Goal: Check status: Check status

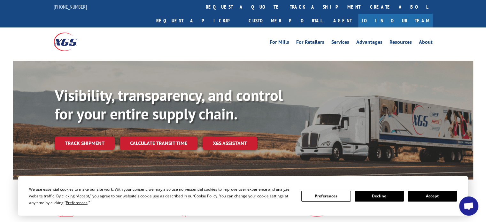
click at [285, 4] on link "track a shipment" at bounding box center [325, 7] width 80 height 14
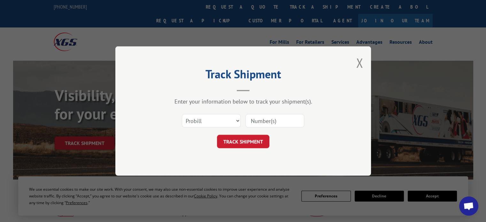
click at [267, 122] on input at bounding box center [274, 120] width 59 height 13
paste input "361833"
type input "361833"
click at [220, 124] on select "Select category... Probill BOL PO" at bounding box center [211, 120] width 59 height 13
select select "bol"
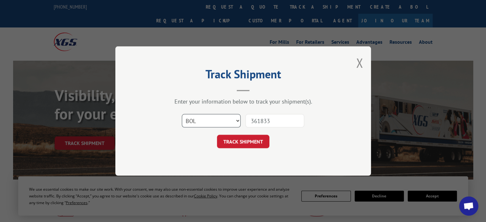
click at [182, 114] on select "Select category... Probill BOL PO" at bounding box center [211, 120] width 59 height 13
click at [235, 147] on button "TRACK SHIPMENT" at bounding box center [243, 141] width 52 height 13
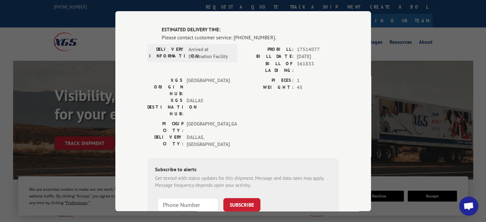
scroll to position [115, 0]
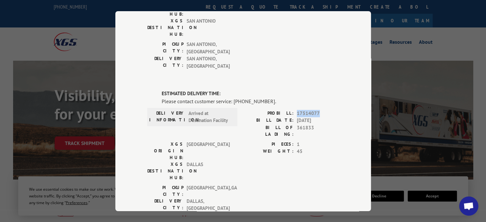
drag, startPoint x: 294, startPoint y: 73, endPoint x: 315, endPoint y: 72, distance: 20.8
click at [315, 110] on span "17514077" at bounding box center [318, 113] width 42 height 7
copy span "17514077"
click at [409, 100] on div "Track Shipment DELIVERED DELIVERY INFORMATION: [DATE] 09:35 am [PERSON_NAME]: 1…" at bounding box center [243, 111] width 486 height 222
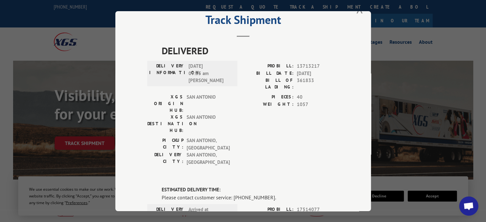
scroll to position [0, 0]
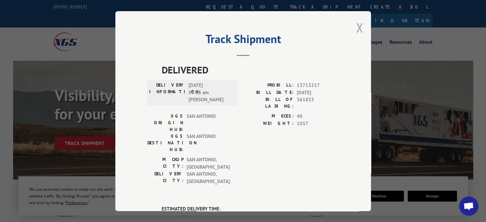
click at [356, 27] on button "Close modal" at bounding box center [359, 27] width 7 height 17
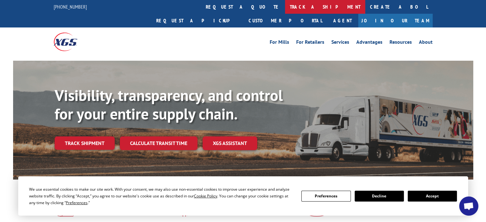
click at [285, 8] on link "track a shipment" at bounding box center [325, 7] width 80 height 14
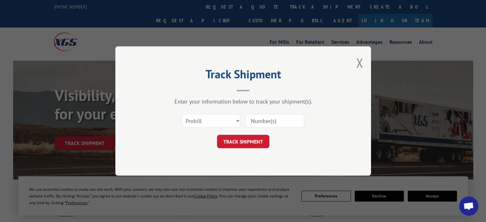
click at [266, 122] on input at bounding box center [274, 120] width 59 height 13
paste input "17514077"
type input "17514077"
click at [259, 143] on button "TRACK SHIPMENT" at bounding box center [243, 141] width 52 height 13
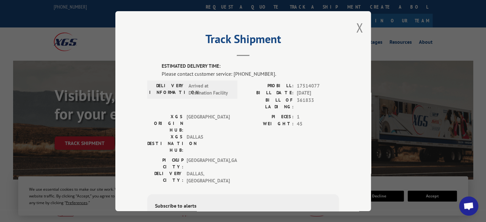
click at [93, 49] on div "Track Shipment ESTIMATED DELIVERY TIME: Please contact customer service: [PHONE…" at bounding box center [243, 111] width 486 height 222
